Goal: Information Seeking & Learning: Learn about a topic

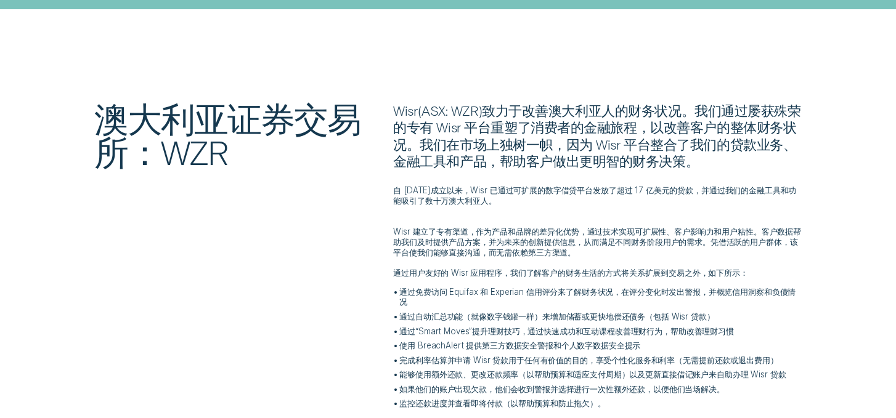
scroll to position [268, 0]
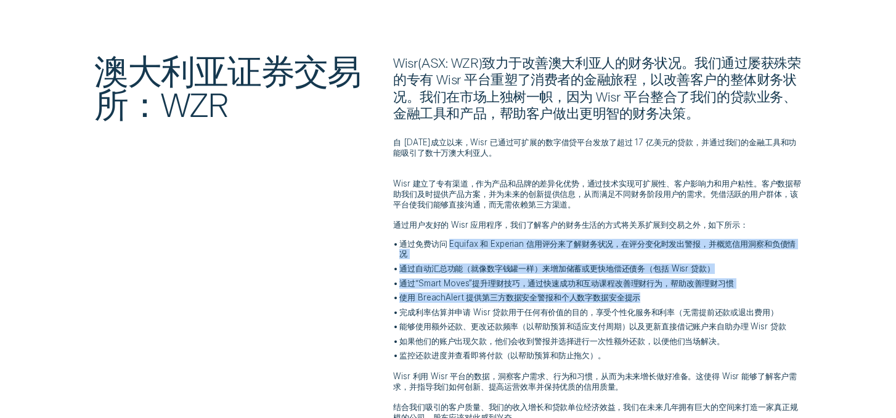
drag, startPoint x: 452, startPoint y: 245, endPoint x: 778, endPoint y: 294, distance: 329.6
click at [778, 294] on ul "通过免费访问 Equifax 和 Experian 信用评分来了解财务状况，在评分变化时发出警报，并概览信用洞察和负债情况 通过自动汇总功能（就像数字钱罐一样…" at bounding box center [597, 300] width 408 height 122
copy ul "Equifax 和 Experian 信用评分来了解财务状况，在评分变化时发出警报，并概览信用洞察和负债情况 通过自动汇总功能（就像数字钱罐一样） 来增加储蓄…"
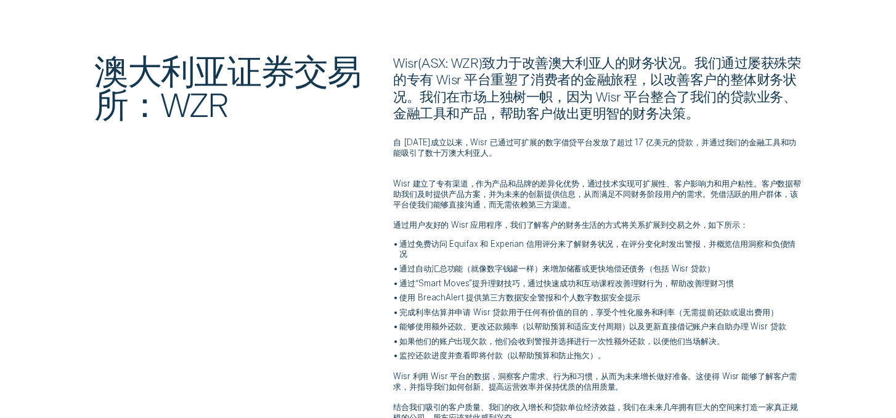
click at [544, 198] on font "Wisr 建立了专有渠道，作为产品和品牌的差异化优势，通过技术实现可扩展性、客户影响力和用户粘性。客户数据帮助我们及时提供产品方案，并为未来的创新提供信息，从…" at bounding box center [597, 194] width 408 height 31
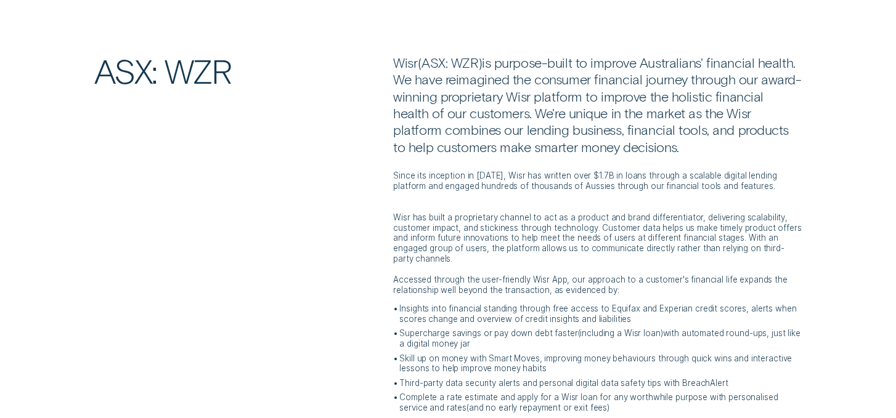
drag, startPoint x: 472, startPoint y: 330, endPoint x: 399, endPoint y: 323, distance: 74.3
click at [398, 328] on li "Supercharge savings or pay down debt faster ( including a Wisr loan ) with auto…" at bounding box center [597, 338] width 408 height 21
copy p "Supercharge savings or pay down debt faster ( including a Wisr loan ) with auto…"
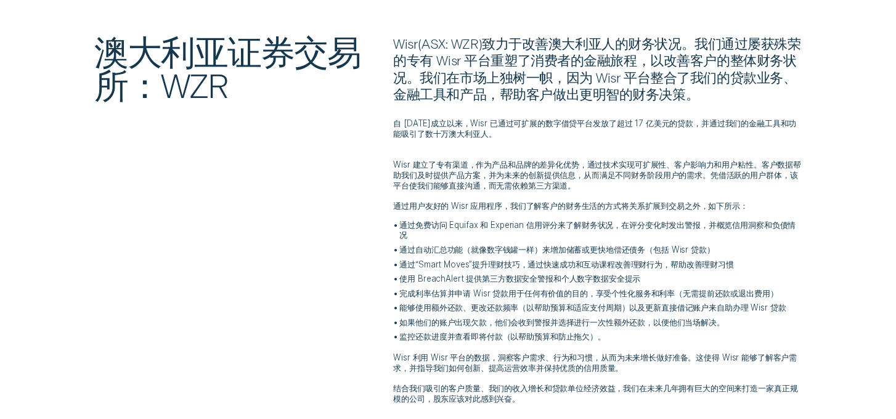
scroll to position [288, 0]
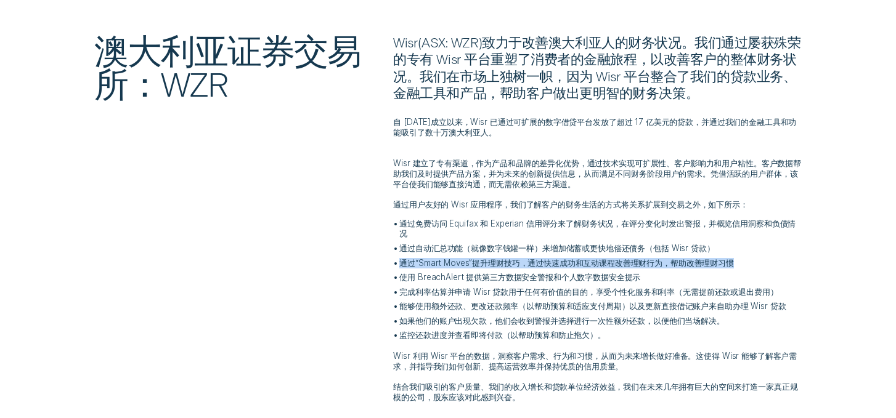
drag, startPoint x: 402, startPoint y: 261, endPoint x: 803, endPoint y: 259, distance: 401.7
click at [804, 259] on div "Wisr ( ASX: WZR ) 致力于改善澳大利亚人的财务状况。我们通过屡获殊荣的专有 Wisr 平台重塑了消费者的金融旅程，以改善客户的整体财务状况。我…" at bounding box center [597, 218] width 419 height 369
copy font "通过“Smart Moves”提升理财技巧，通过快速成功和互动课程改善理财行为，帮助改善理财习惯"
